Goal: Transaction & Acquisition: Purchase product/service

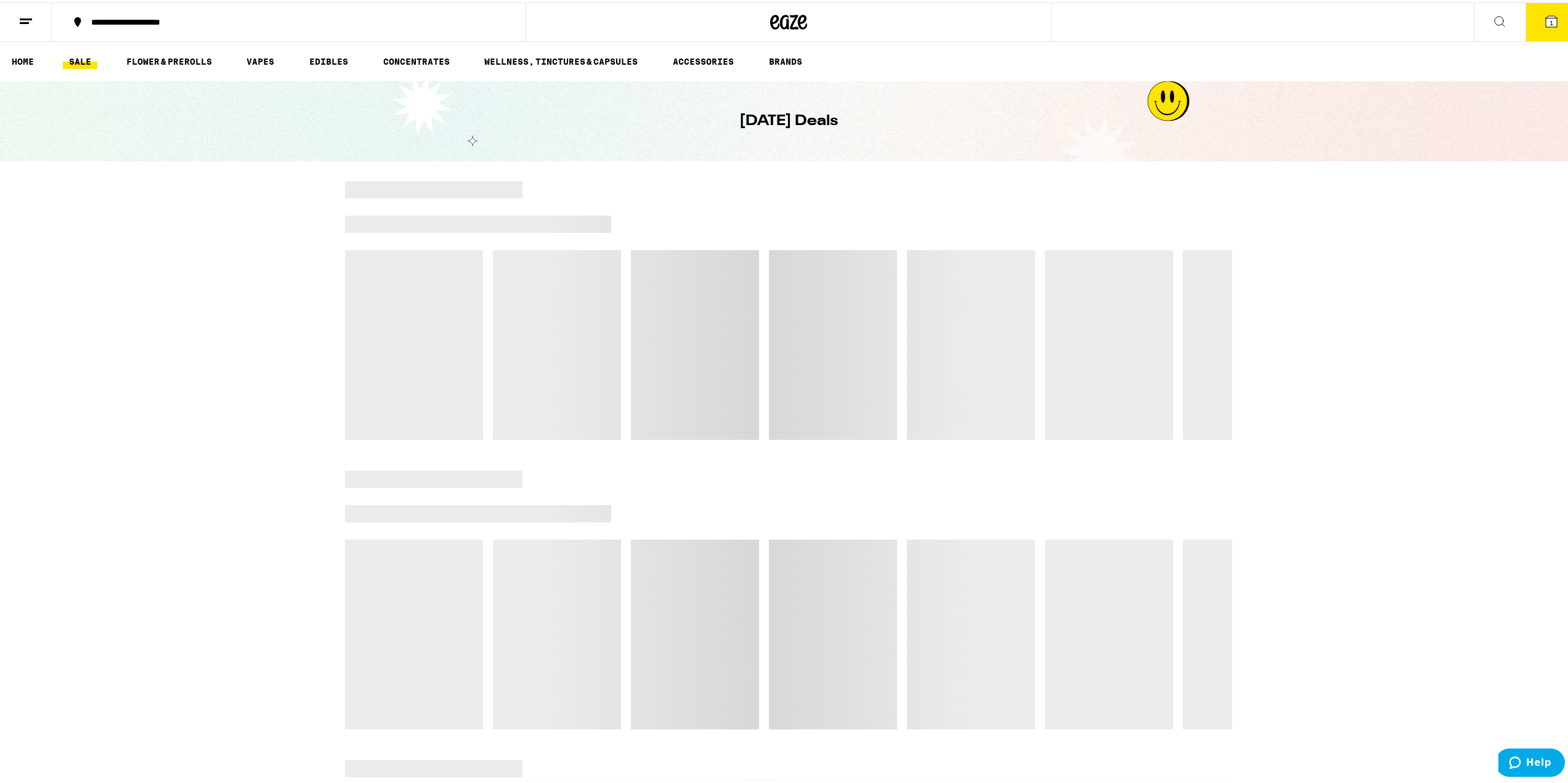
click at [1550, 17] on span "1" at bounding box center [1551, 20] width 4 height 7
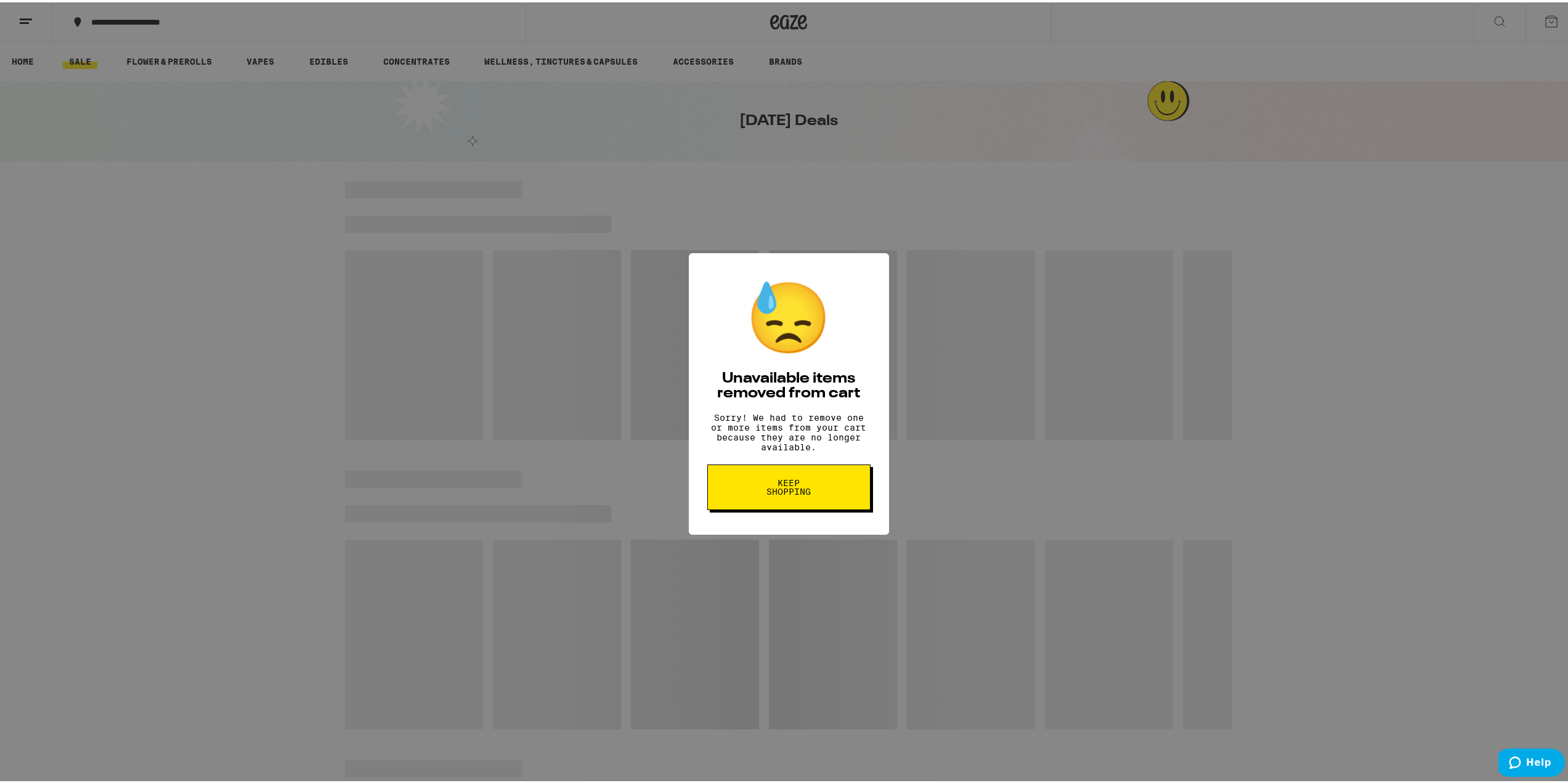
click at [810, 482] on button "Keep Shopping" at bounding box center [788, 484] width 163 height 46
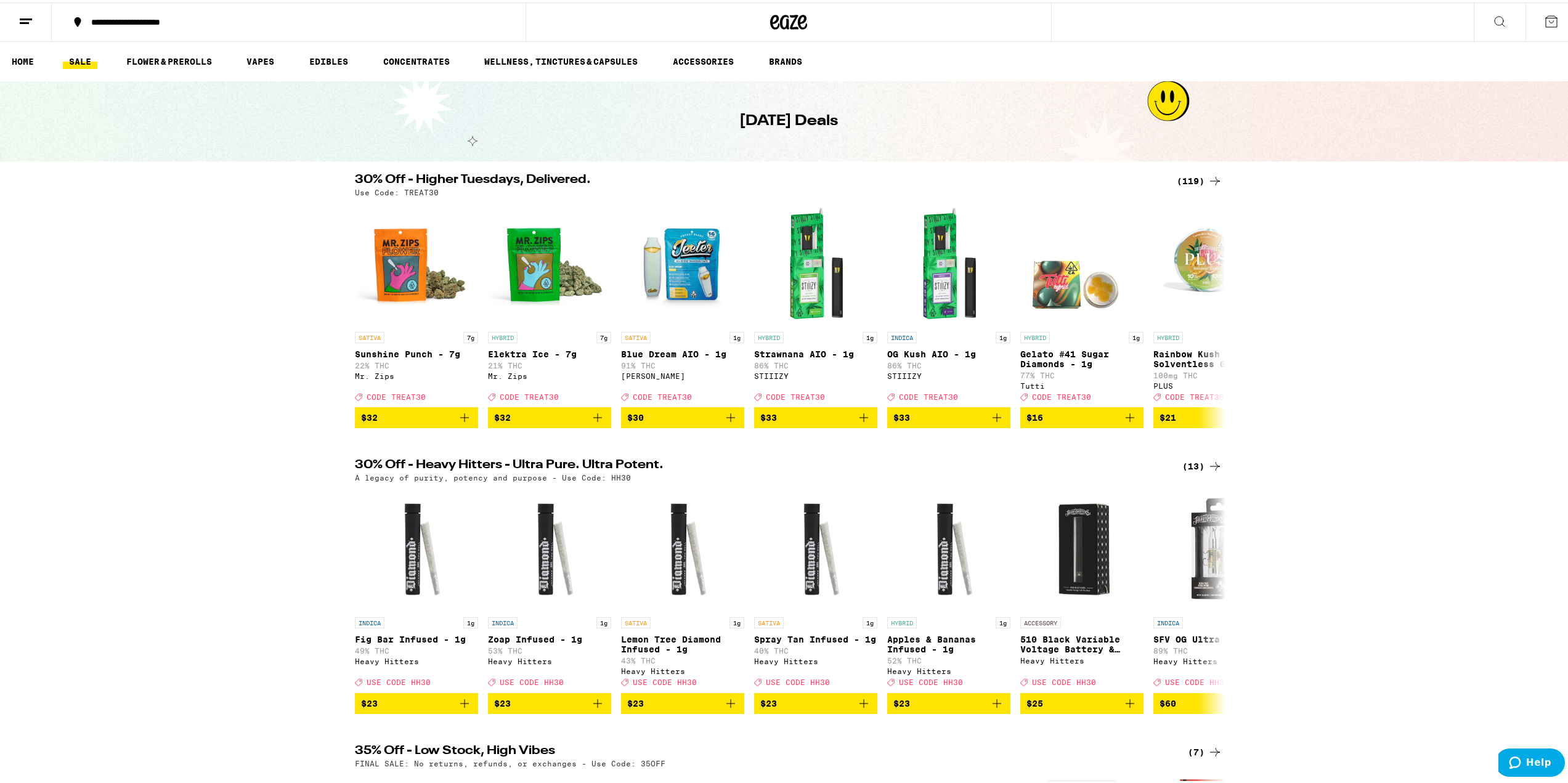
click at [1492, 11] on icon at bounding box center [1499, 18] width 15 height 15
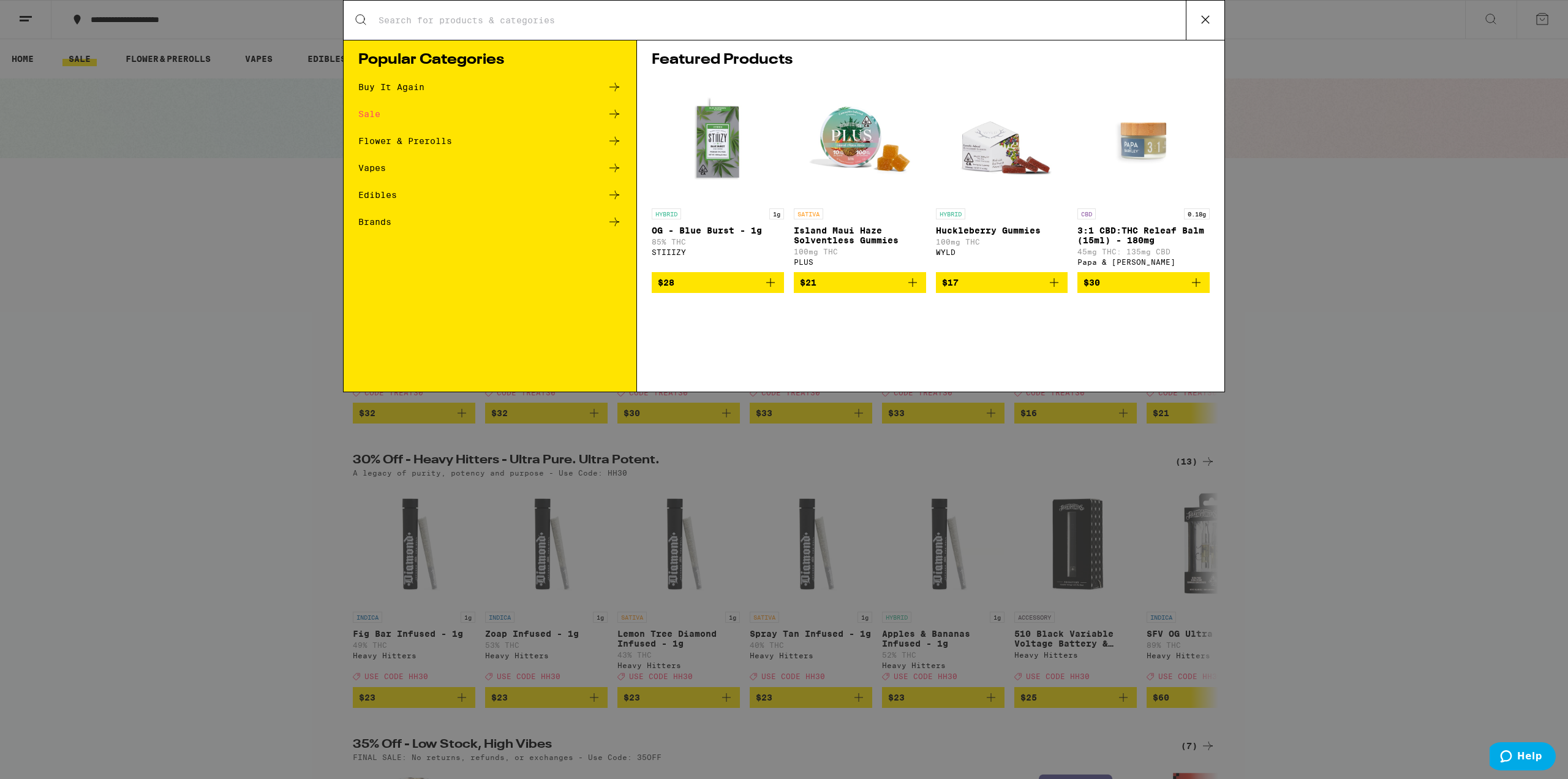
click at [668, 20] on input "Search for Products" at bounding box center [781, 20] width 808 height 11
type input "kurvana"
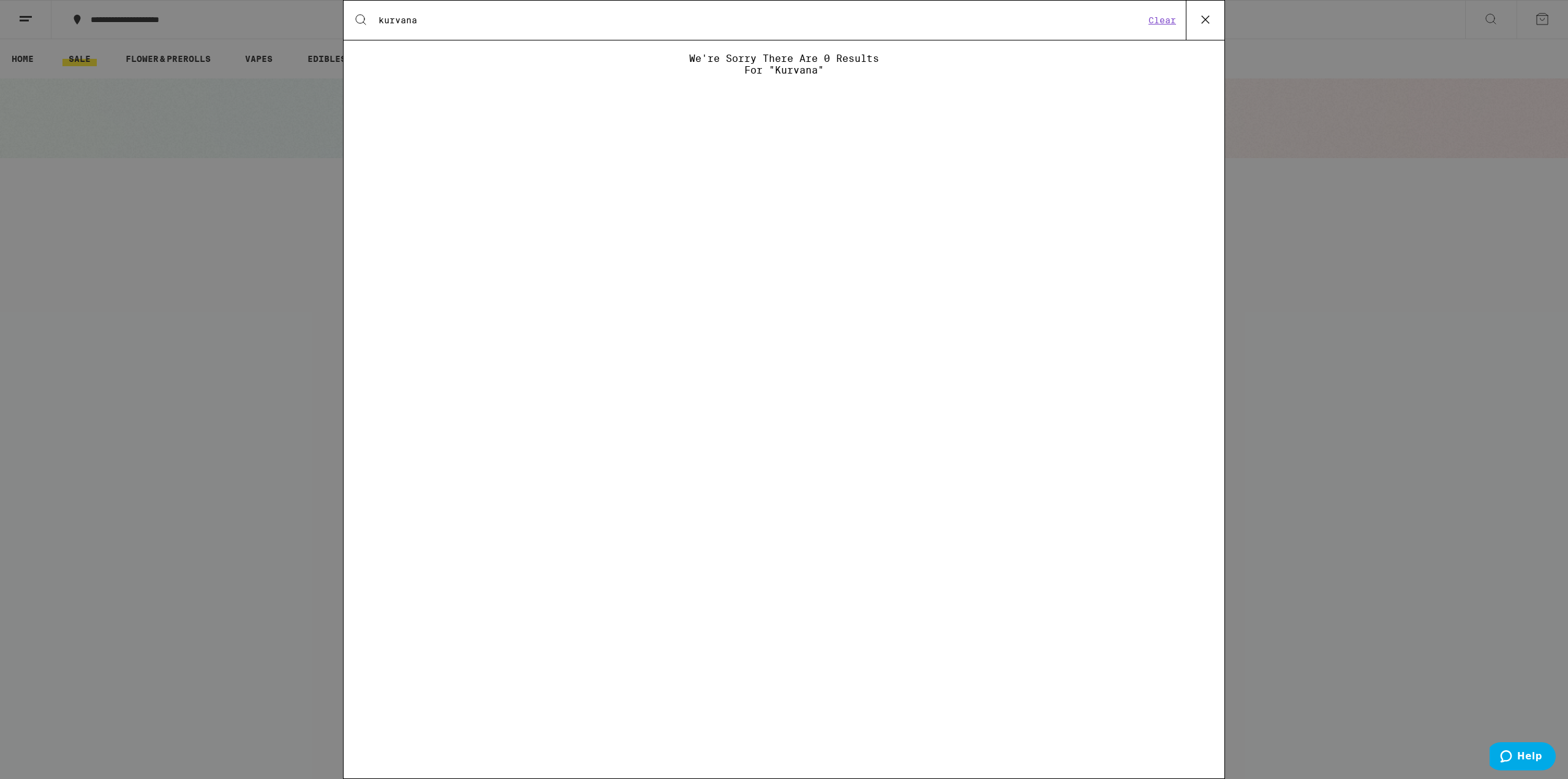
click at [1201, 22] on icon at bounding box center [1205, 19] width 18 height 18
